Goal: Information Seeking & Learning: Find specific fact

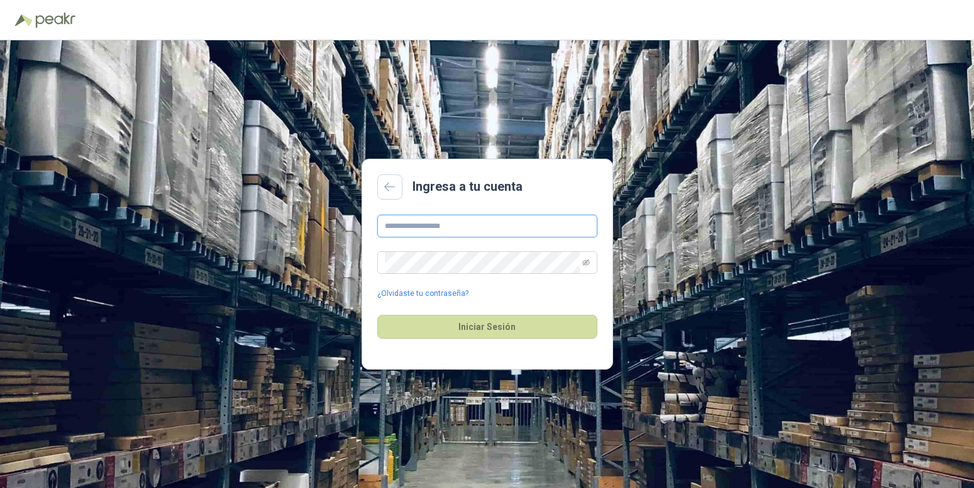
click at [493, 226] on input "text" at bounding box center [487, 226] width 220 height 23
type input "**********"
click at [583, 265] on icon "eye-invisible" at bounding box center [587, 263] width 8 height 8
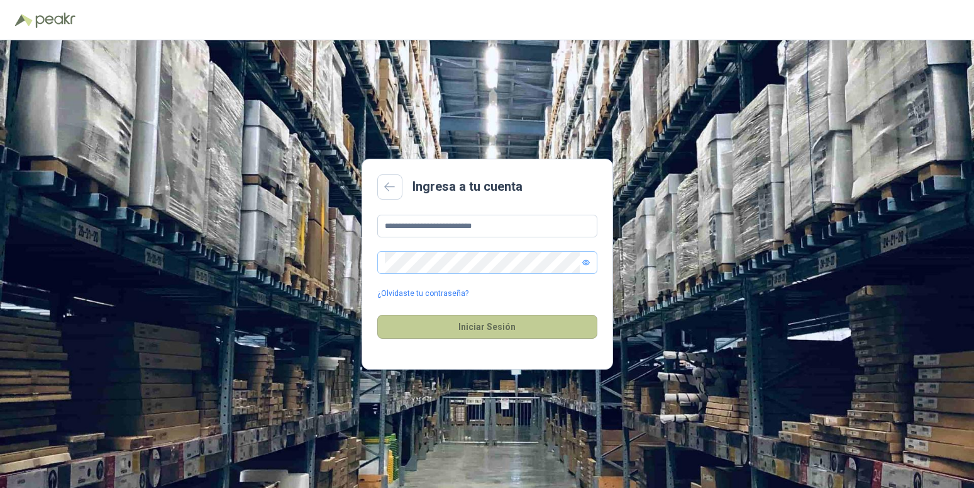
click at [480, 325] on button "Iniciar Sesión" at bounding box center [487, 327] width 220 height 24
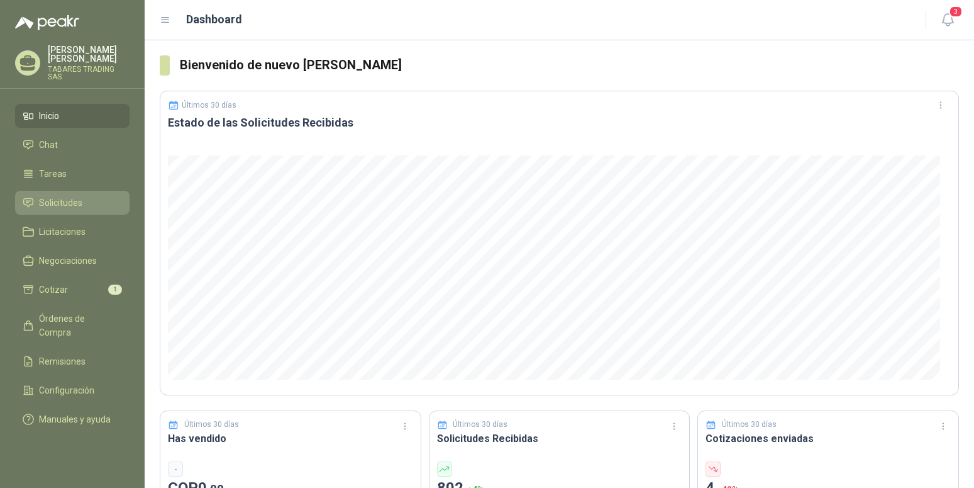
click at [40, 196] on span "Solicitudes" at bounding box center [60, 203] width 43 height 14
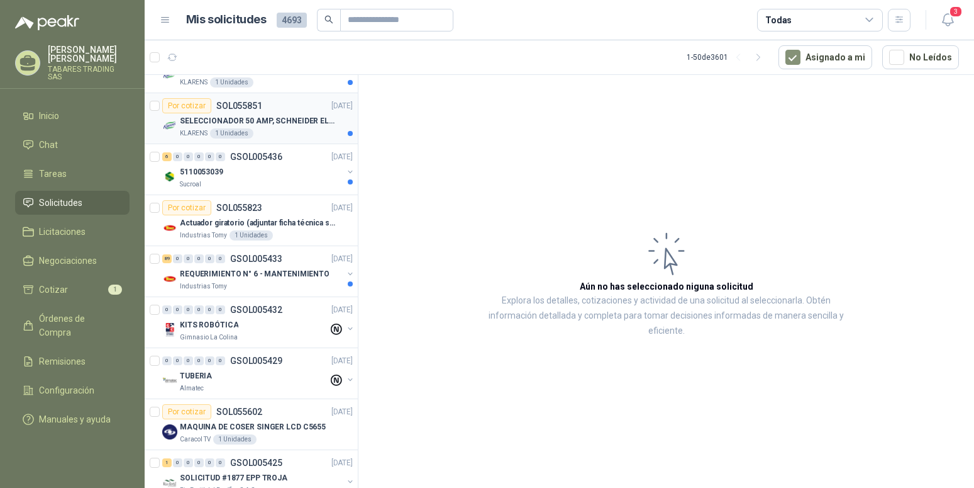
scroll to position [834, 0]
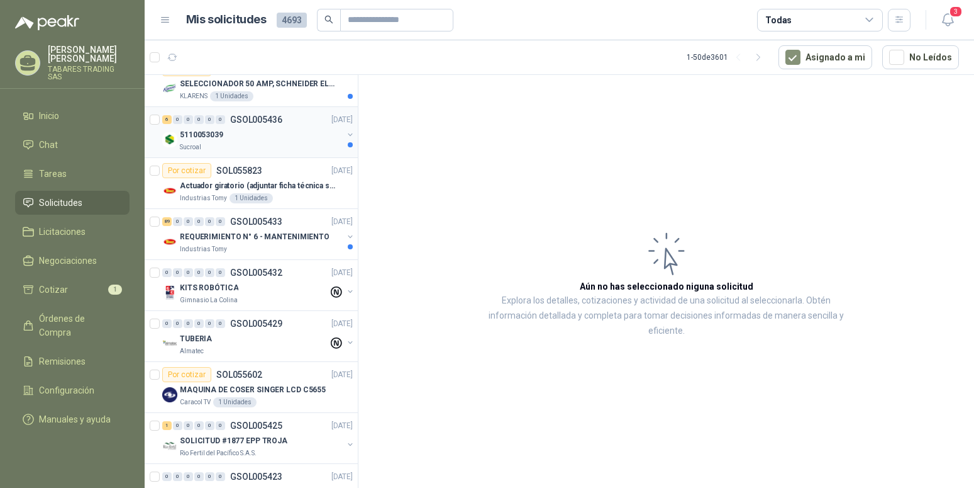
click at [202, 137] on p "5110053039" at bounding box center [201, 135] width 43 height 12
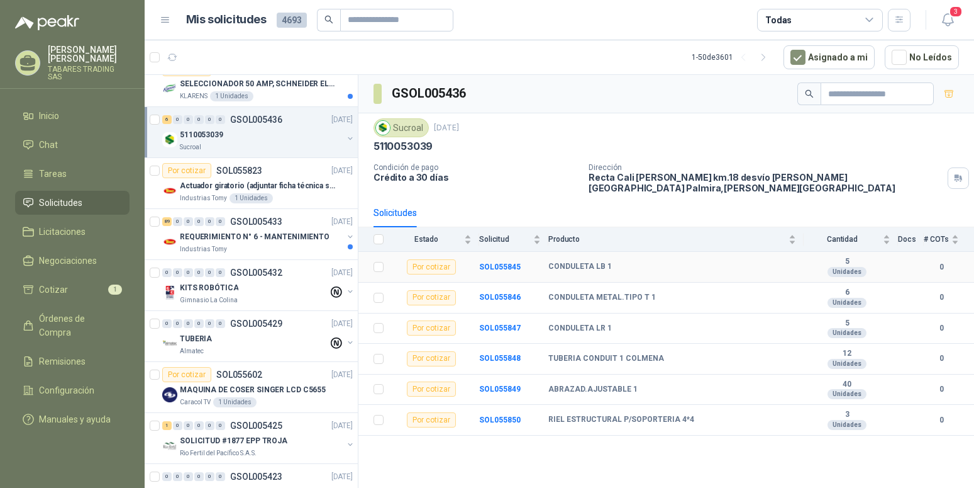
click at [501, 252] on td "SOL055845" at bounding box center [513, 267] width 69 height 31
click at [501, 262] on b "SOL055845" at bounding box center [500, 266] width 42 height 9
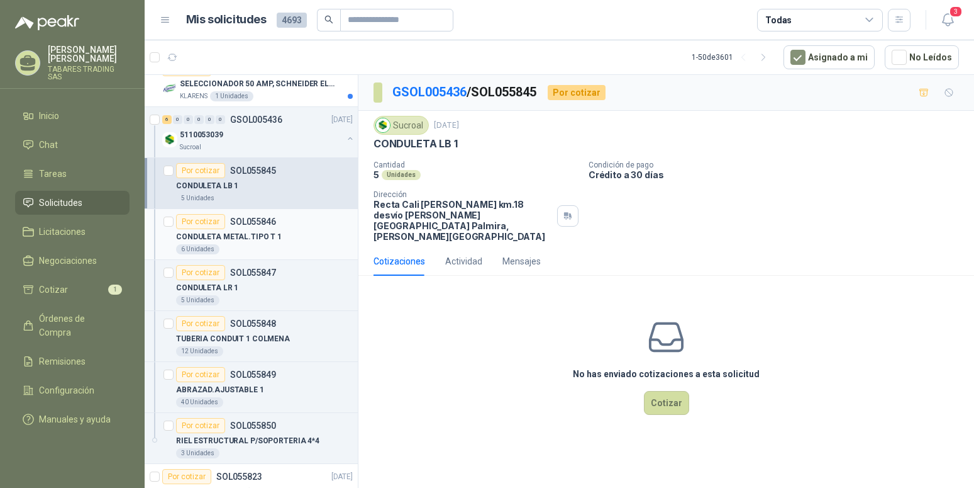
click at [242, 234] on p "CONDULETA METAL.TIPO T 1" at bounding box center [229, 237] width 106 height 12
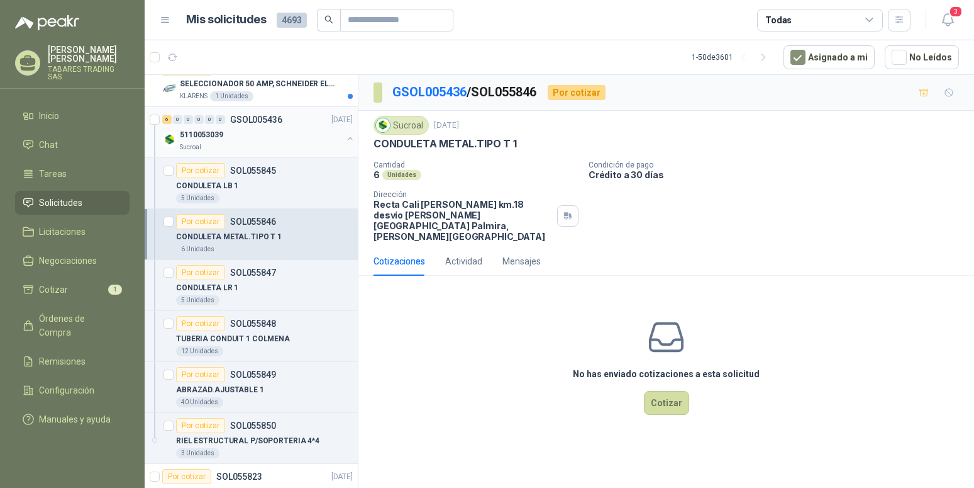
click at [345, 138] on button "button" at bounding box center [350, 138] width 10 height 10
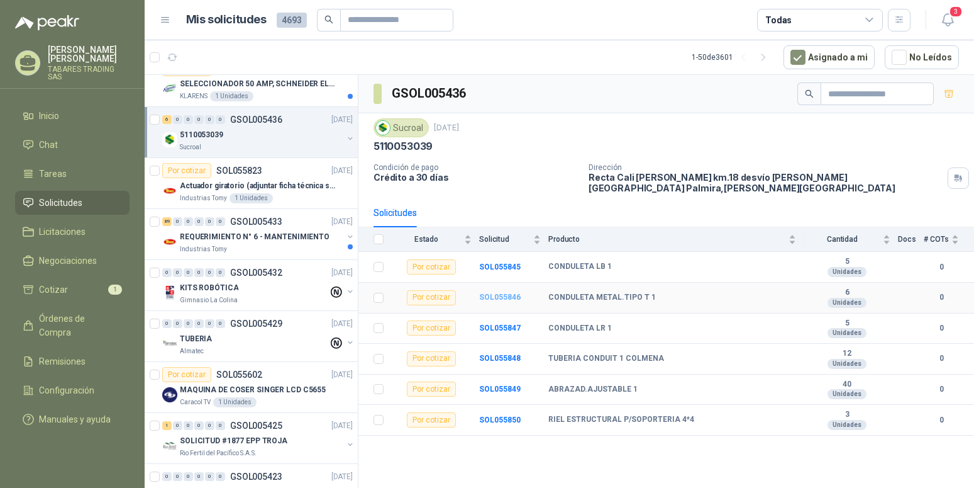
click at [515, 293] on b "SOL055846" at bounding box center [500, 297] width 42 height 9
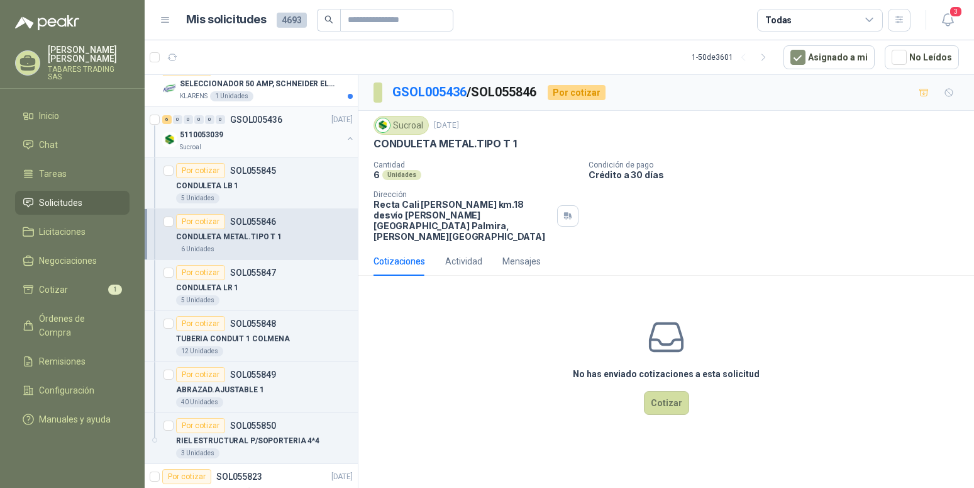
click at [345, 137] on button "button" at bounding box center [350, 138] width 10 height 10
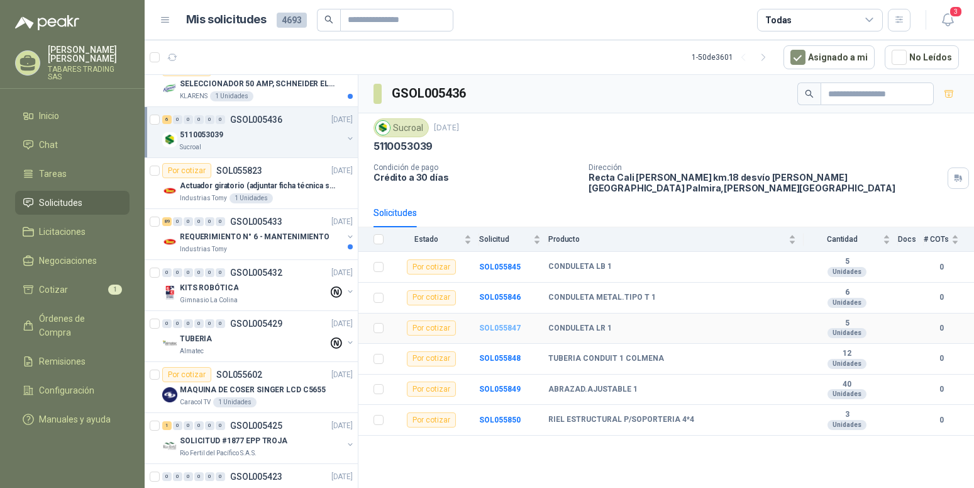
click at [501, 323] on b "SOL055847" at bounding box center [500, 327] width 42 height 9
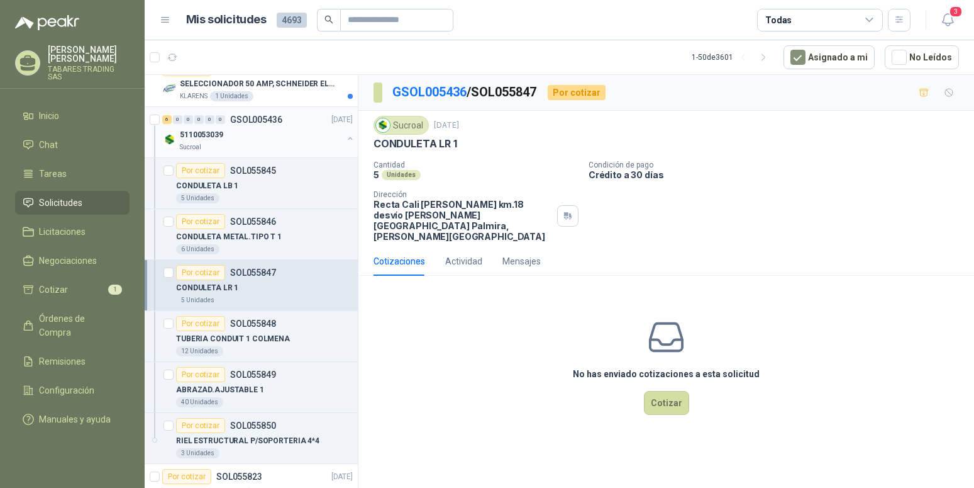
click at [345, 139] on button "button" at bounding box center [350, 138] width 10 height 10
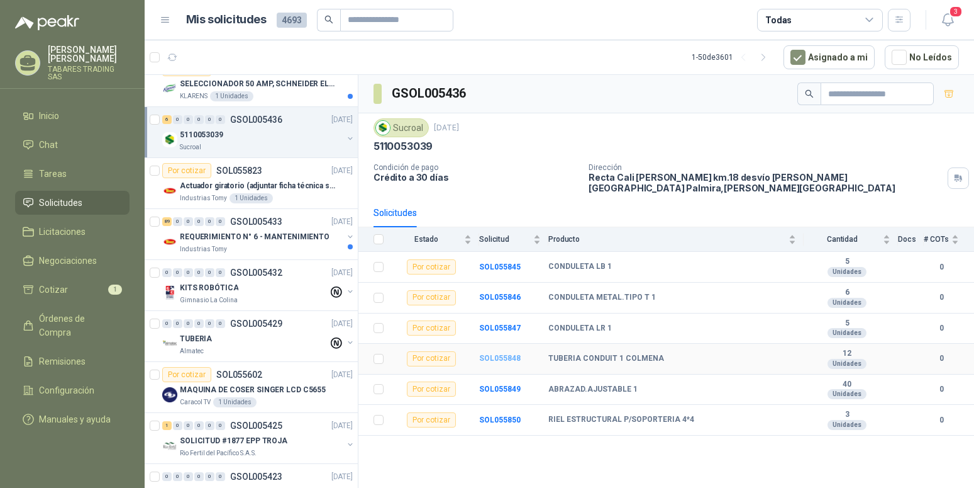
click at [504, 354] on b "SOL055848" at bounding box center [500, 358] width 42 height 9
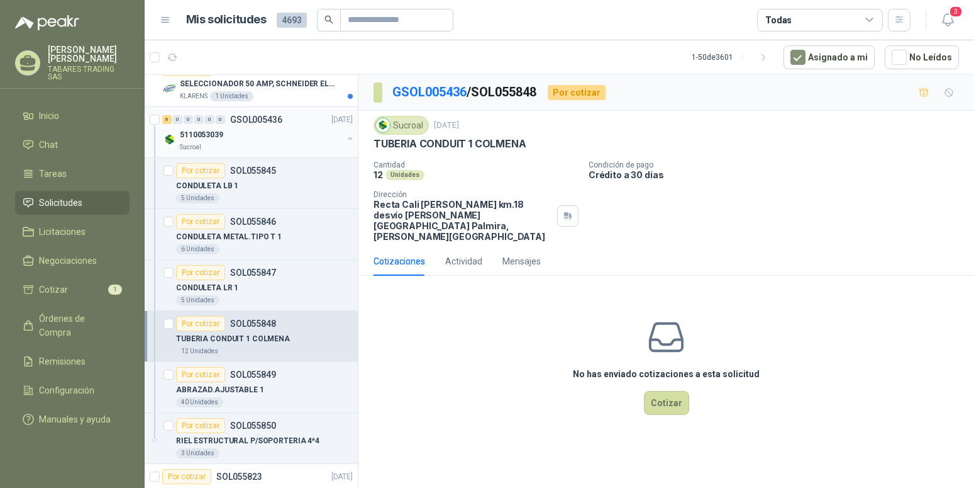
click at [345, 138] on button "button" at bounding box center [350, 138] width 10 height 10
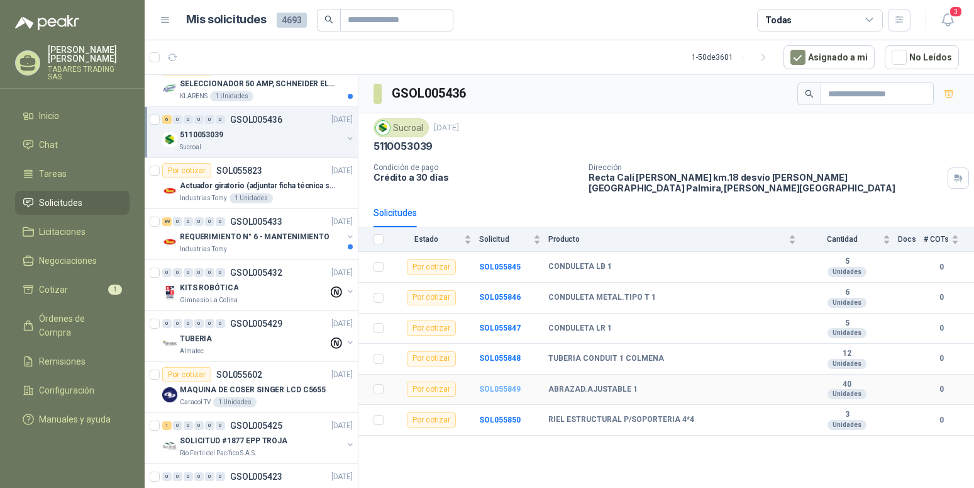
click at [508, 384] on b "SOL055849" at bounding box center [500, 388] width 42 height 9
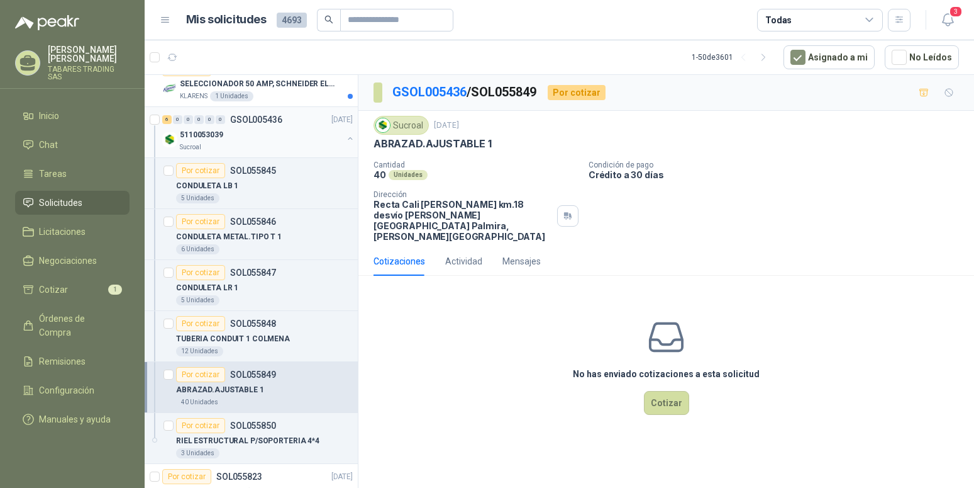
click at [345, 136] on button "button" at bounding box center [350, 138] width 10 height 10
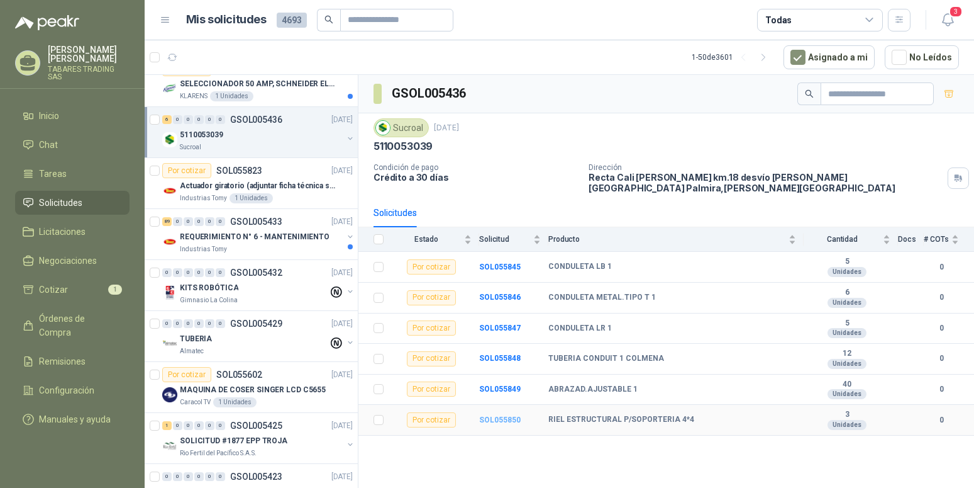
click at [506, 415] on b "SOL055850" at bounding box center [500, 419] width 42 height 9
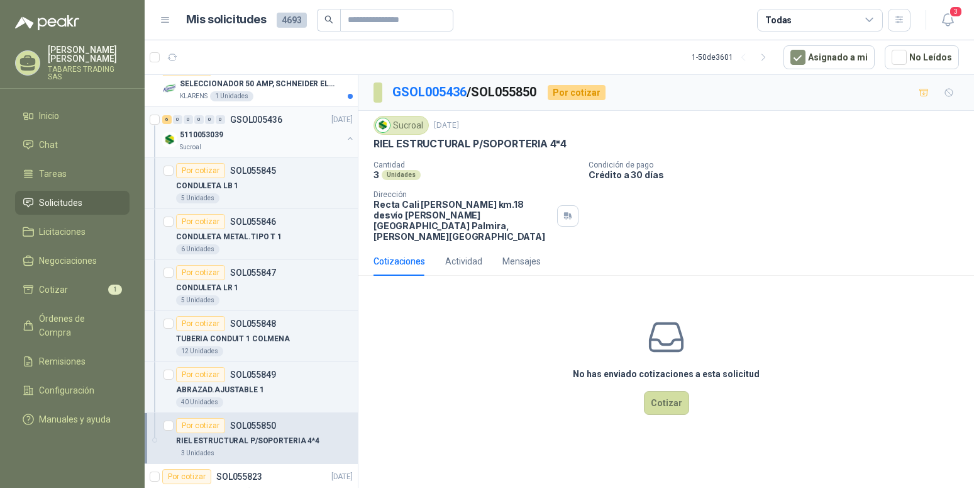
click at [345, 139] on button "button" at bounding box center [350, 138] width 10 height 10
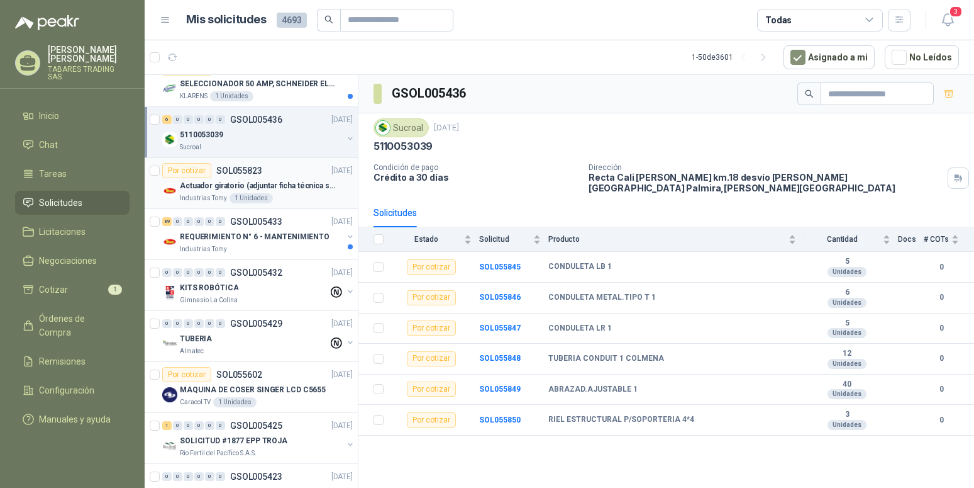
click at [210, 187] on p "Actuador giratorio (adjuntar ficha técnica si es diferente a festo)" at bounding box center [258, 186] width 157 height 12
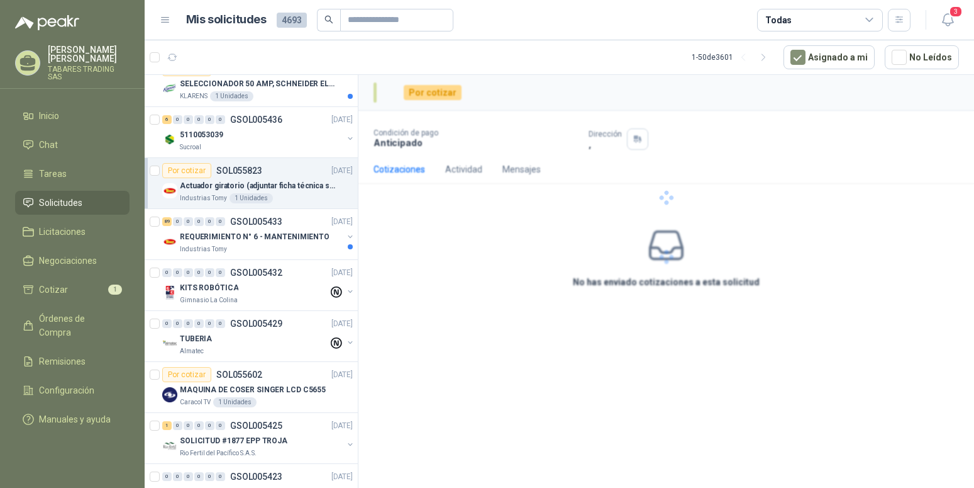
scroll to position [834, 0]
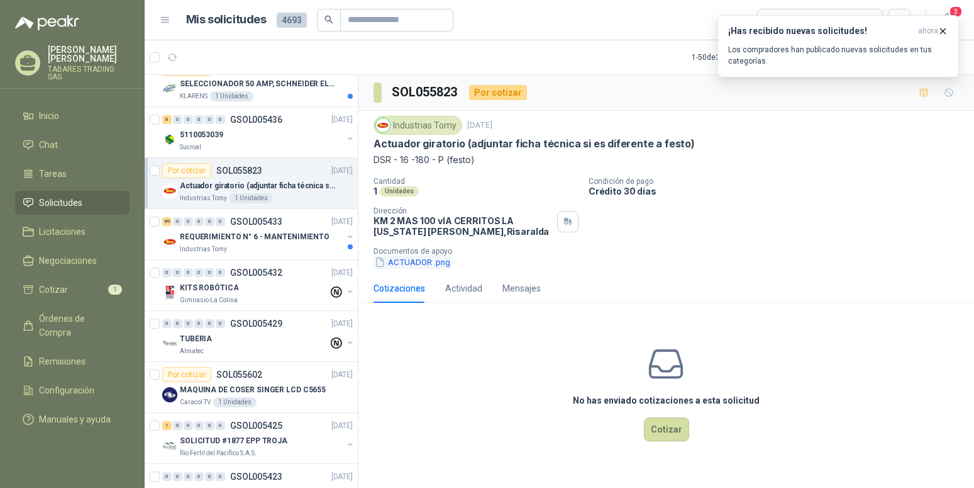
click at [411, 259] on button "ACTUADOR .png" at bounding box center [413, 261] width 78 height 13
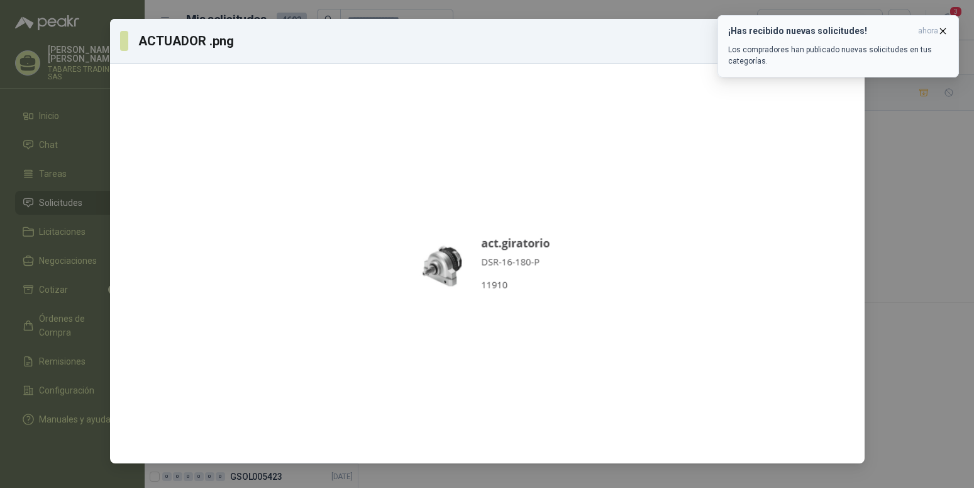
click at [940, 30] on icon "button" at bounding box center [943, 31] width 11 height 11
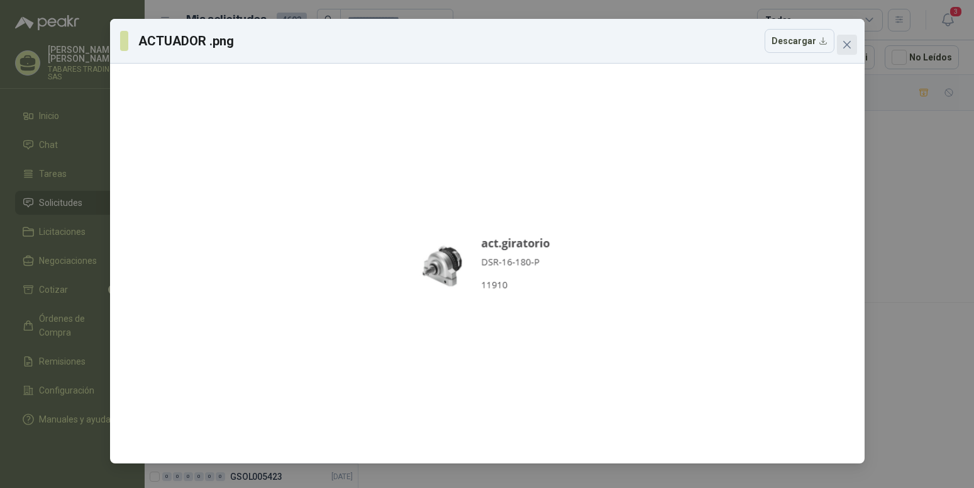
click at [845, 47] on icon "close" at bounding box center [847, 45] width 8 height 8
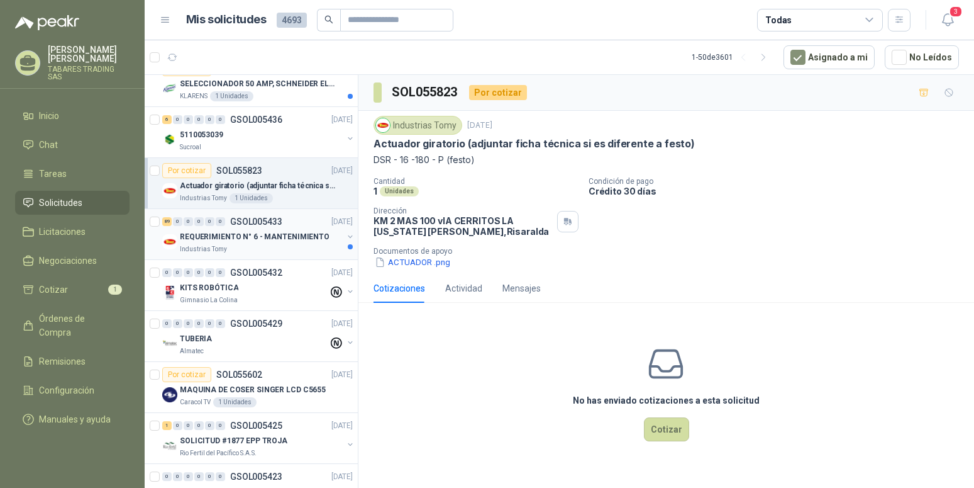
click at [235, 235] on p "REQUERIMIENTO N° 6 - MANTENIMIENTO" at bounding box center [255, 237] width 150 height 12
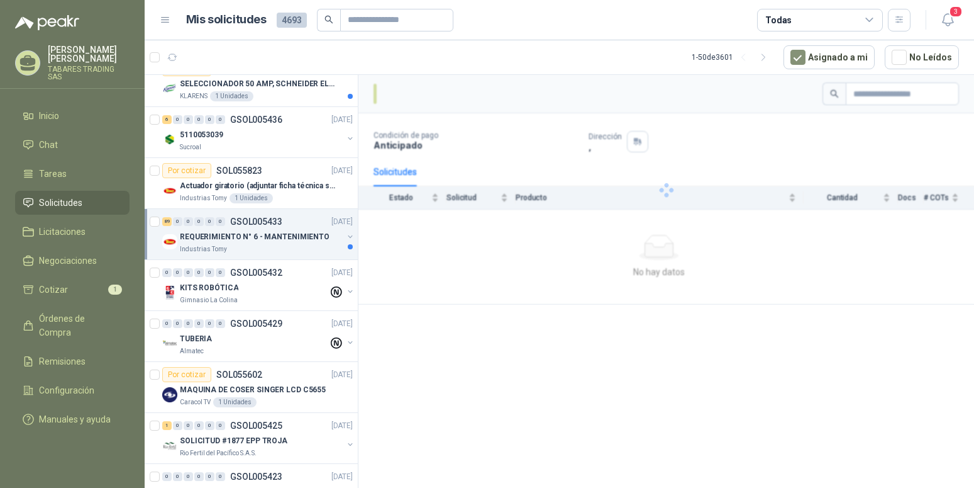
scroll to position [834, 0]
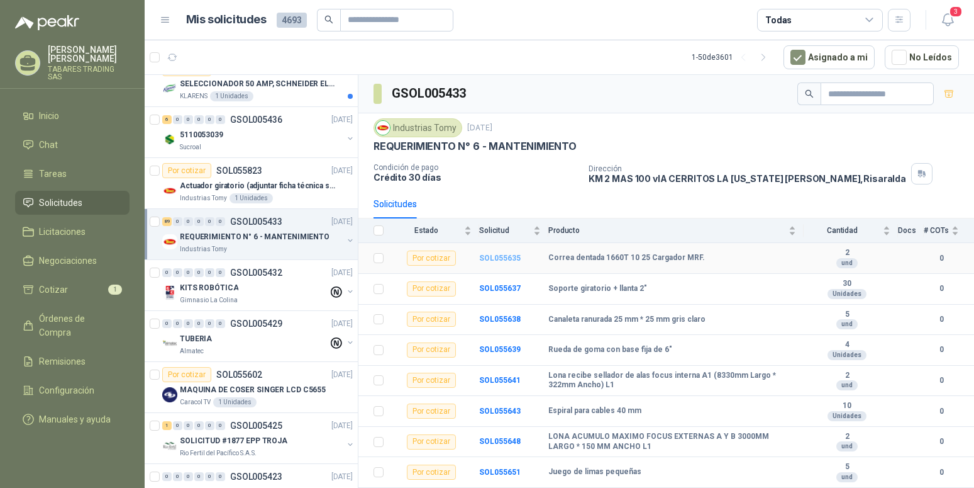
click at [498, 258] on b "SOL055635" at bounding box center [500, 258] width 42 height 9
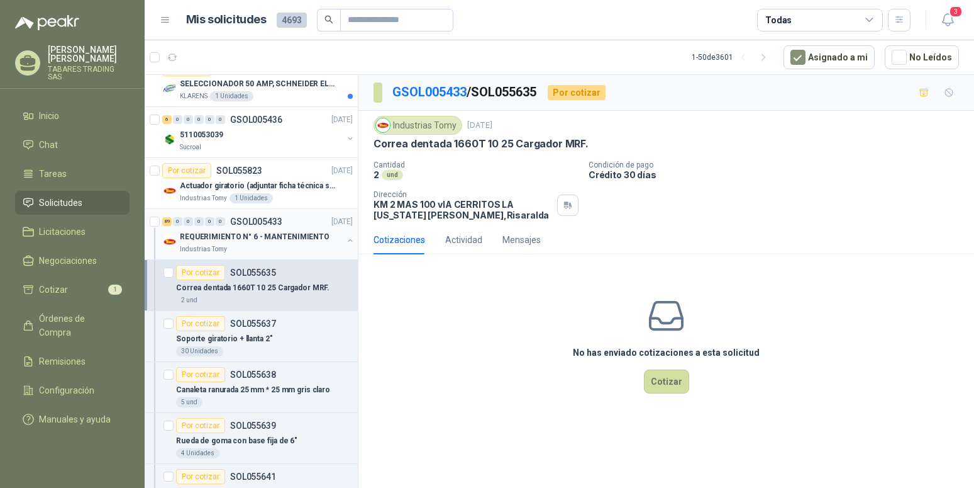
click at [345, 239] on button "button" at bounding box center [350, 240] width 10 height 10
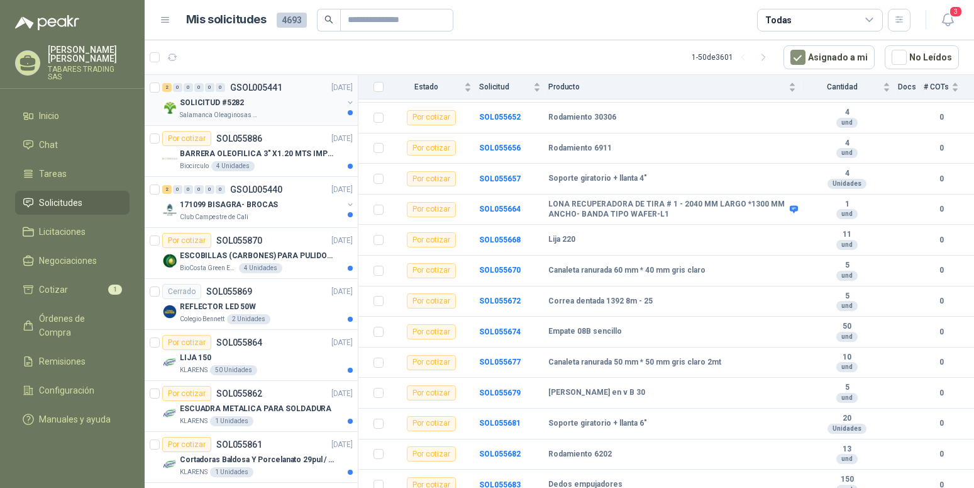
click at [219, 103] on p "SOLICITUD #5282" at bounding box center [212, 103] width 64 height 12
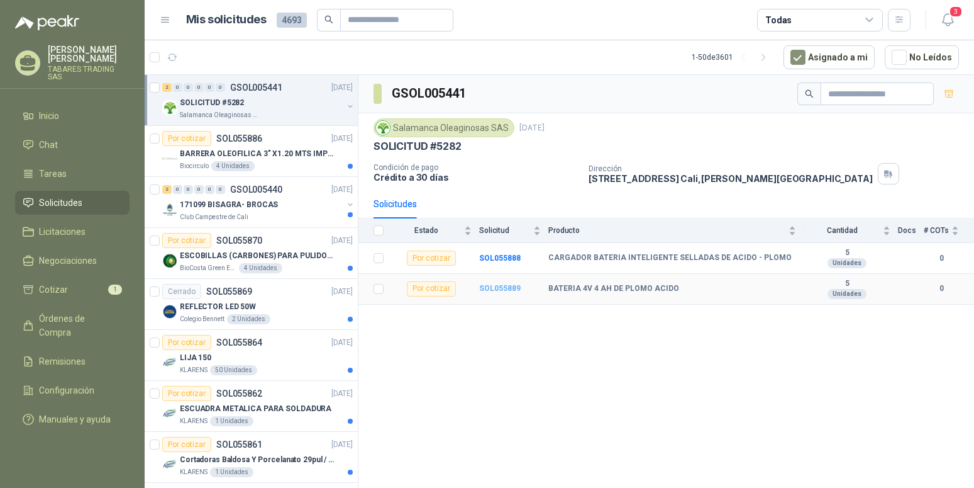
click at [504, 290] on b "SOL055889" at bounding box center [500, 288] width 42 height 9
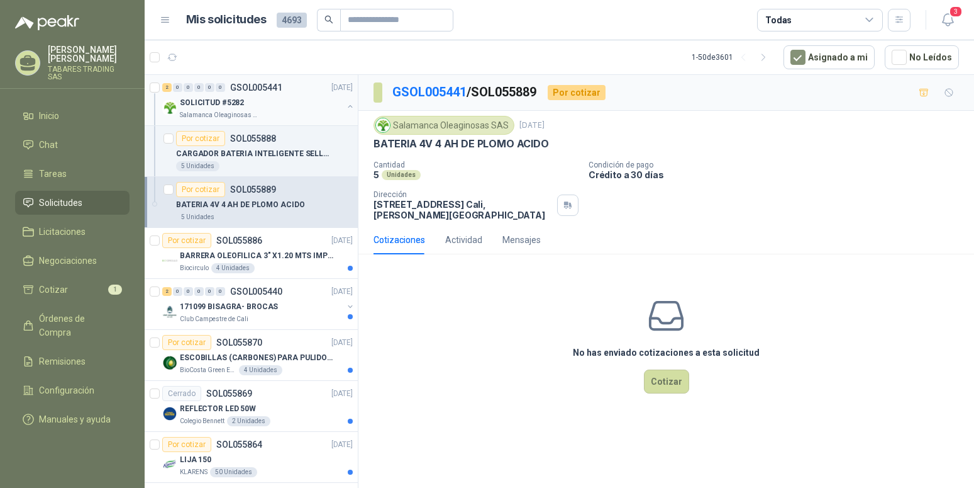
click at [345, 105] on button "button" at bounding box center [350, 106] width 10 height 10
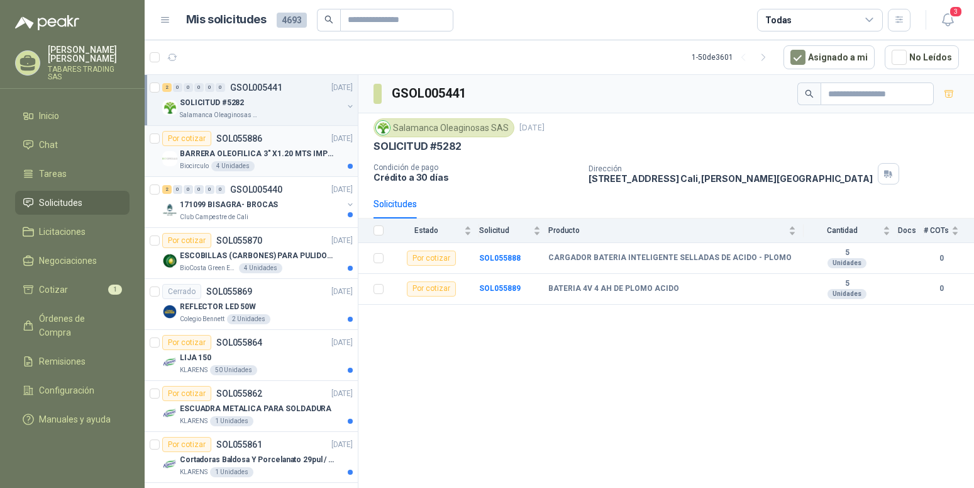
click at [290, 156] on p "BARRERA OLEOFILICA 3" X1.20 MTS IMPORTADO" at bounding box center [258, 154] width 157 height 12
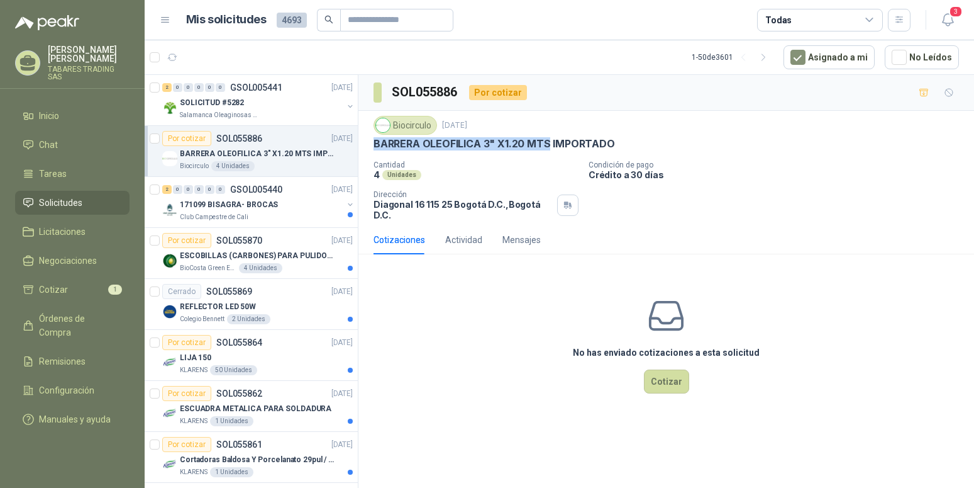
drag, startPoint x: 374, startPoint y: 147, endPoint x: 550, endPoint y: 142, distance: 175.6
click at [550, 142] on p "BARRERA OLEOFILICA 3" X1.20 MTS IMPORTADO" at bounding box center [495, 143] width 242 height 13
copy p "BARRERA OLEOFILICA 3" X1.20 MTS"
click at [65, 68] on p "TABARES TRADING SAS" at bounding box center [89, 72] width 82 height 15
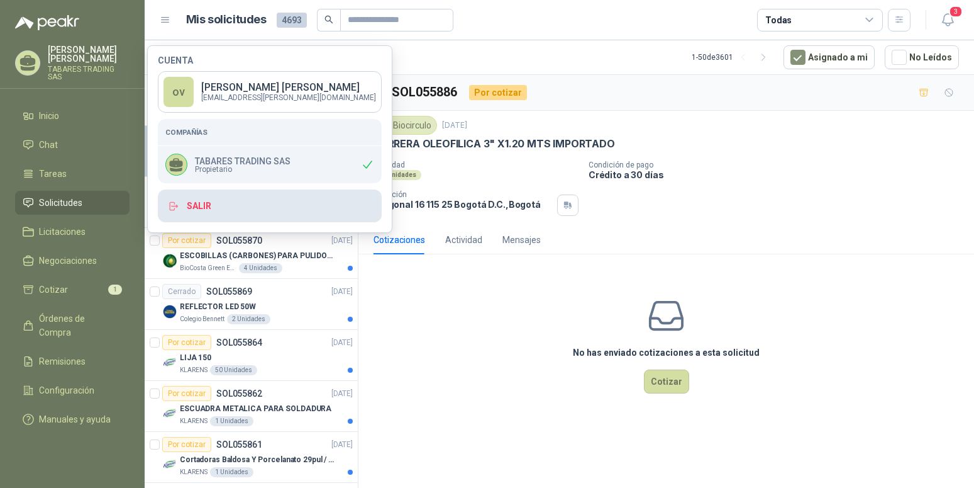
click at [195, 205] on button "Salir" at bounding box center [270, 205] width 224 height 33
